Goal: Task Accomplishment & Management: Use online tool/utility

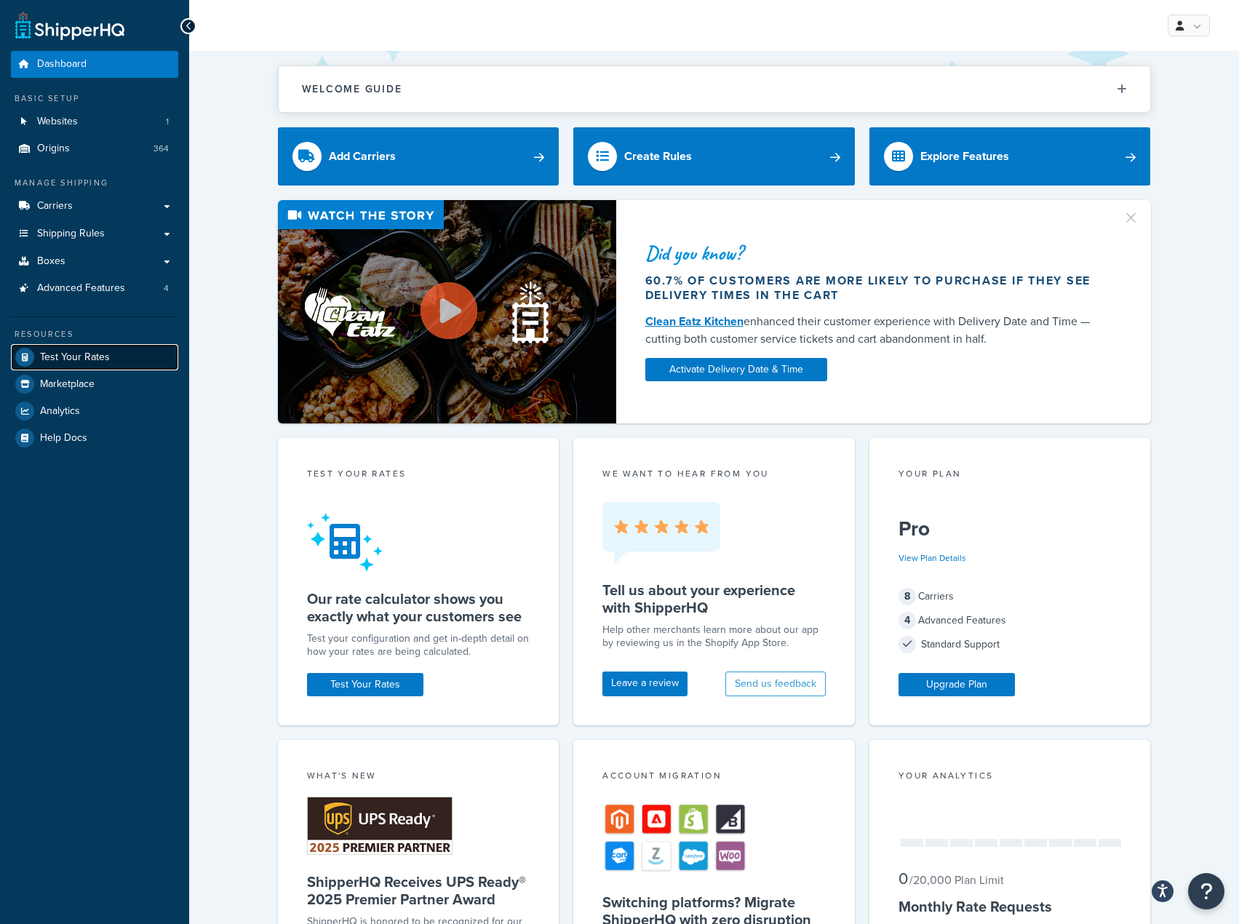
click at [133, 367] on link "Test Your Rates" at bounding box center [94, 357] width 167 height 26
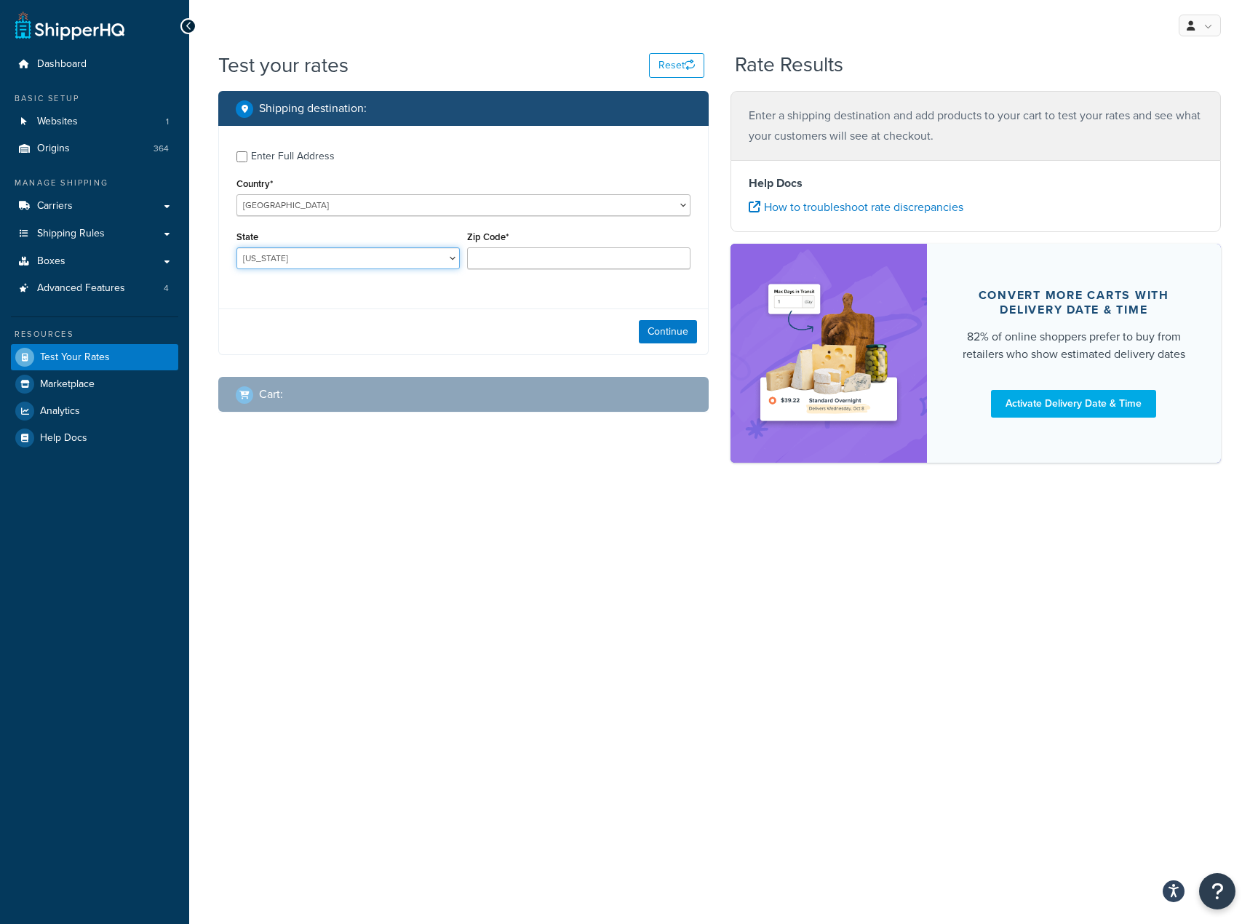
click at [445, 264] on select "[US_STATE] [US_STATE] [US_STATE] [US_STATE] [US_STATE] Armed Forces Americas Ar…" at bounding box center [347, 258] width 223 height 22
select select "FL"
click at [236, 248] on select "[US_STATE] [US_STATE] [US_STATE] [US_STATE] [US_STATE] Armed Forces Americas Ar…" at bounding box center [347, 258] width 223 height 22
type input "33610"
click at [658, 327] on button "Continue" at bounding box center [668, 331] width 58 height 23
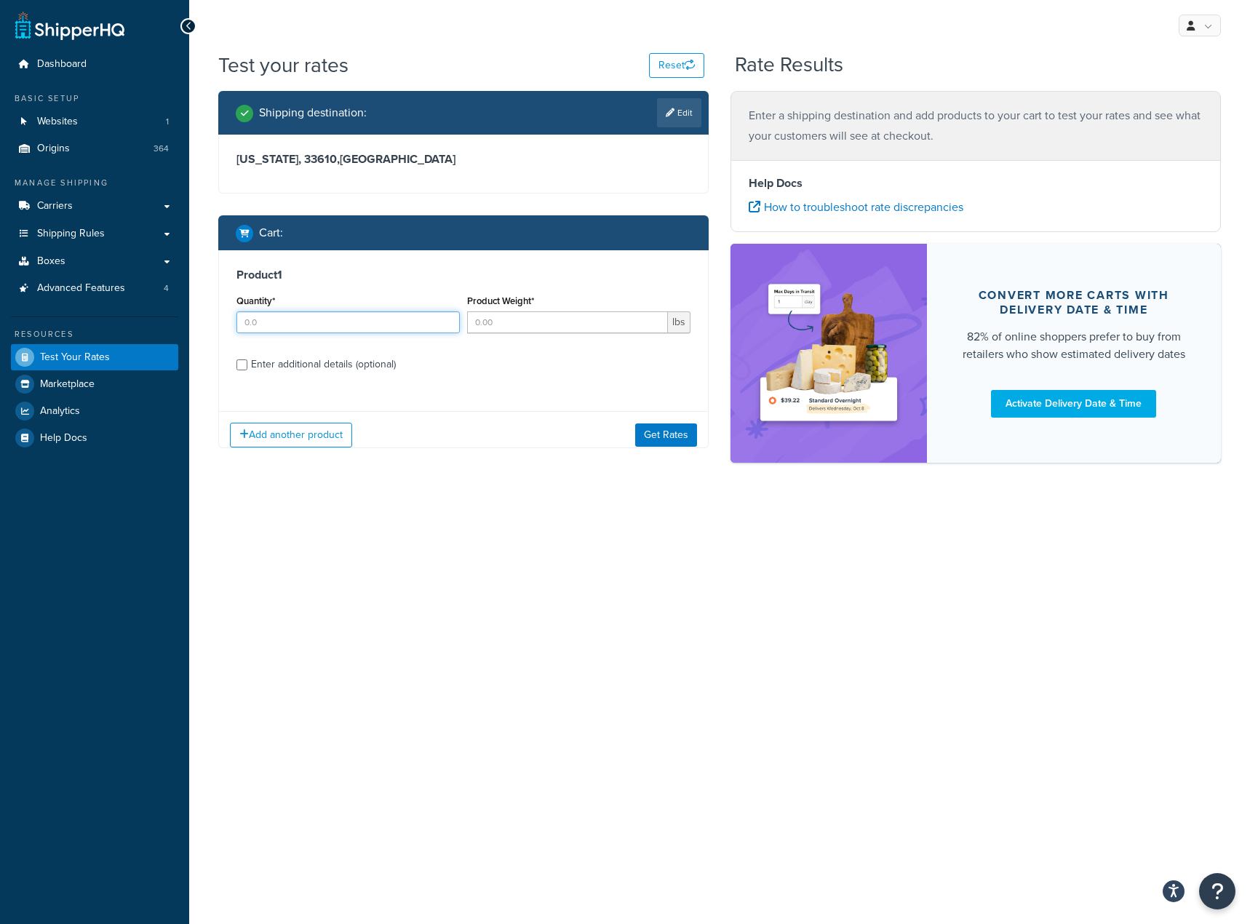
click at [300, 324] on input "Quantity*" at bounding box center [347, 322] width 223 height 22
type input "1"
click at [508, 319] on input "Product Weight*" at bounding box center [567, 322] width 201 height 22
type input "15"
click at [383, 367] on div "Enter additional details (optional)" at bounding box center [323, 364] width 145 height 20
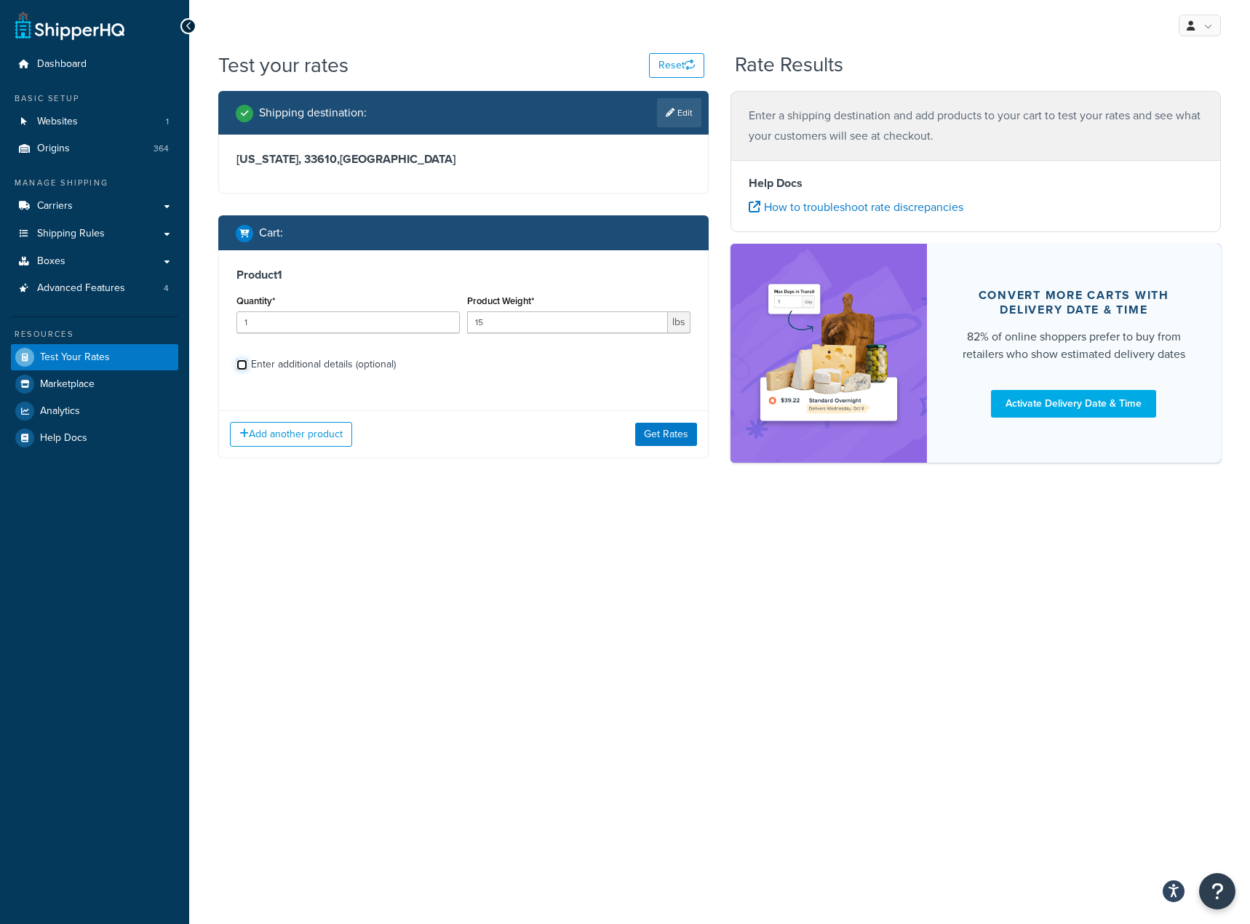
click at [247, 367] on input "Enter additional details (optional)" at bounding box center [241, 364] width 11 height 11
checkbox input "true"
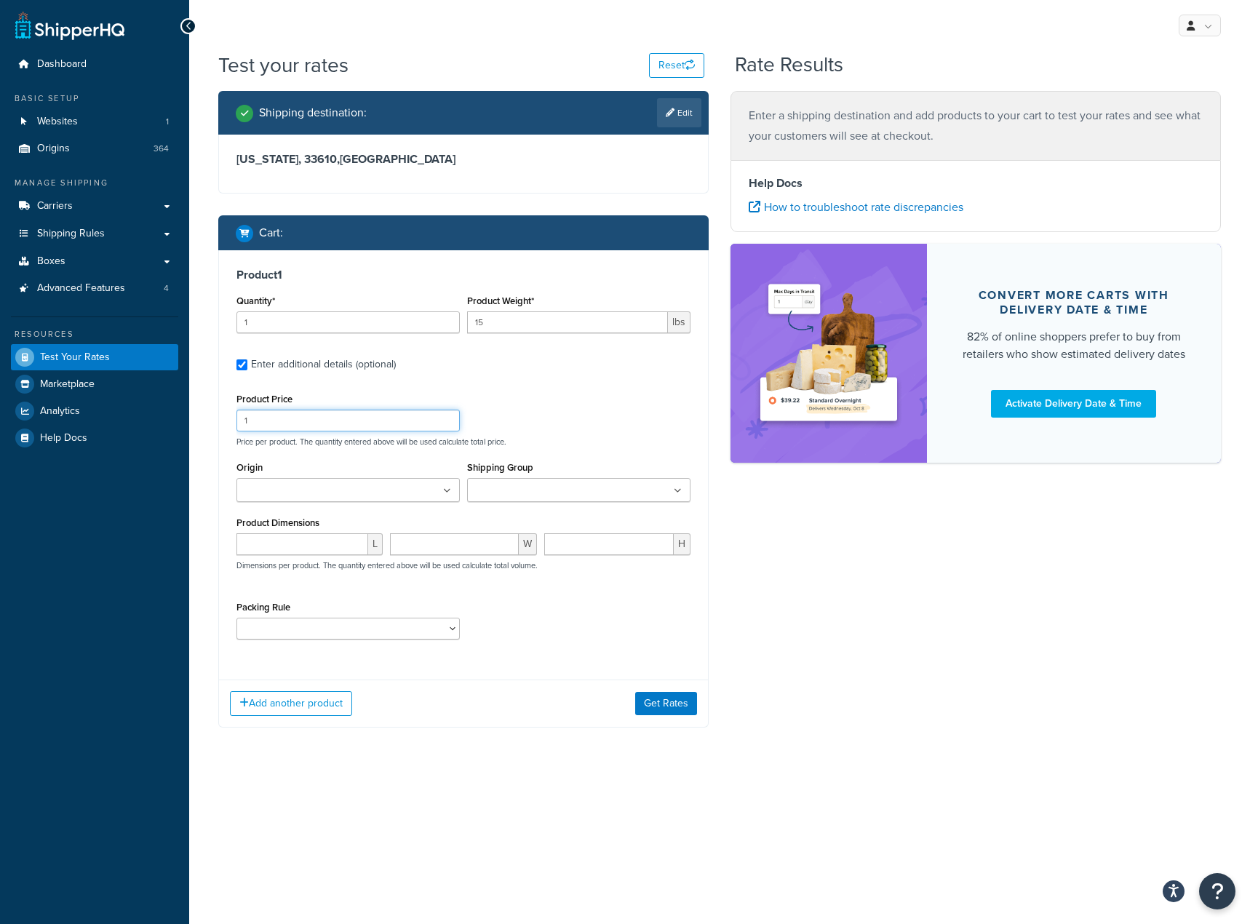
click at [340, 431] on input "1" at bounding box center [347, 421] width 223 height 22
type input "149"
click at [317, 495] on input "Origin" at bounding box center [305, 491] width 129 height 16
type input "cooler"
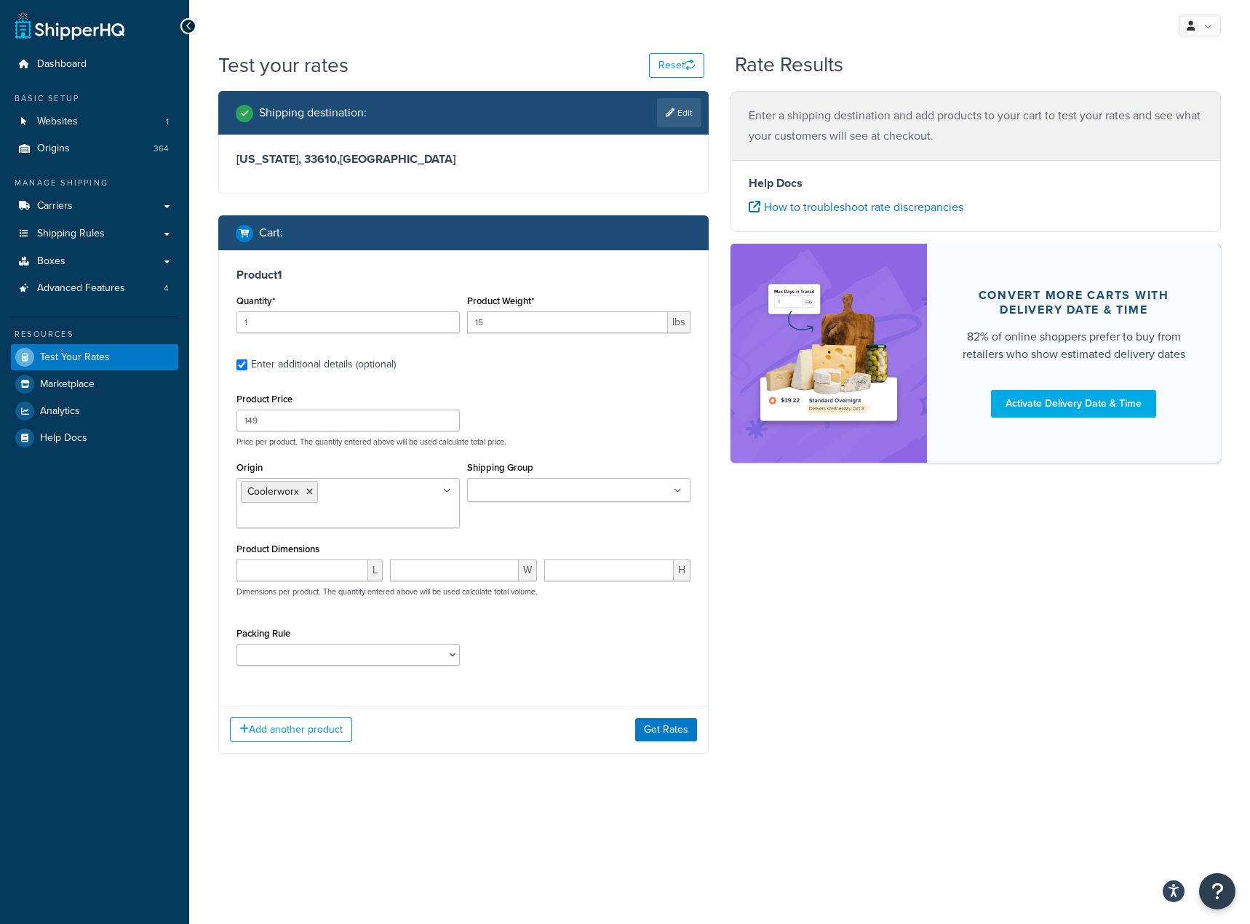
click at [550, 391] on div "Product Price 149 Price per product. The quantity entered above will be used ca…" at bounding box center [463, 417] width 461 height 57
click at [644, 727] on button "Get Rates" at bounding box center [666, 728] width 62 height 23
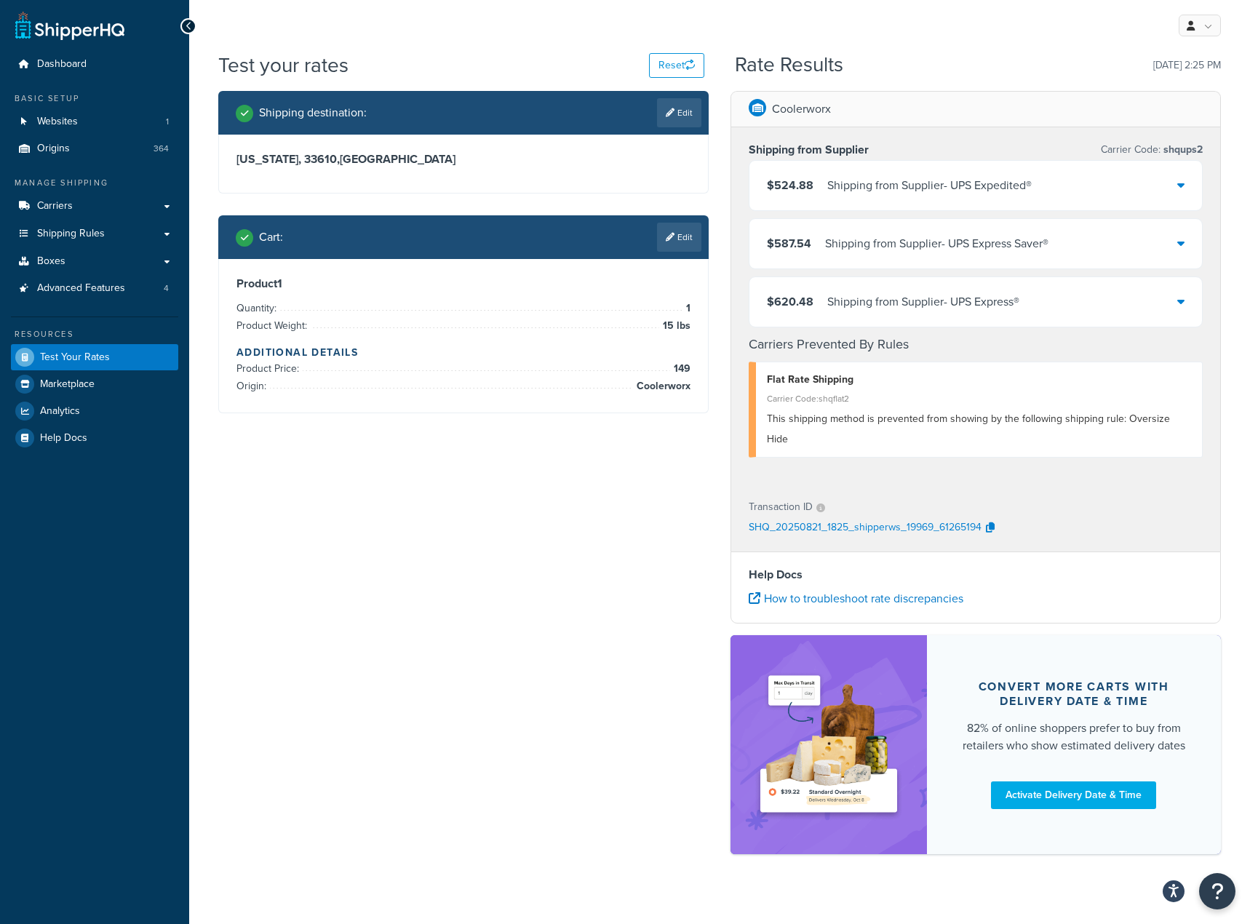
click at [1012, 170] on div "$524.88 Shipping from Supplier - UPS Expedited®" at bounding box center [975, 185] width 452 height 49
